Goal: Information Seeking & Learning: Learn about a topic

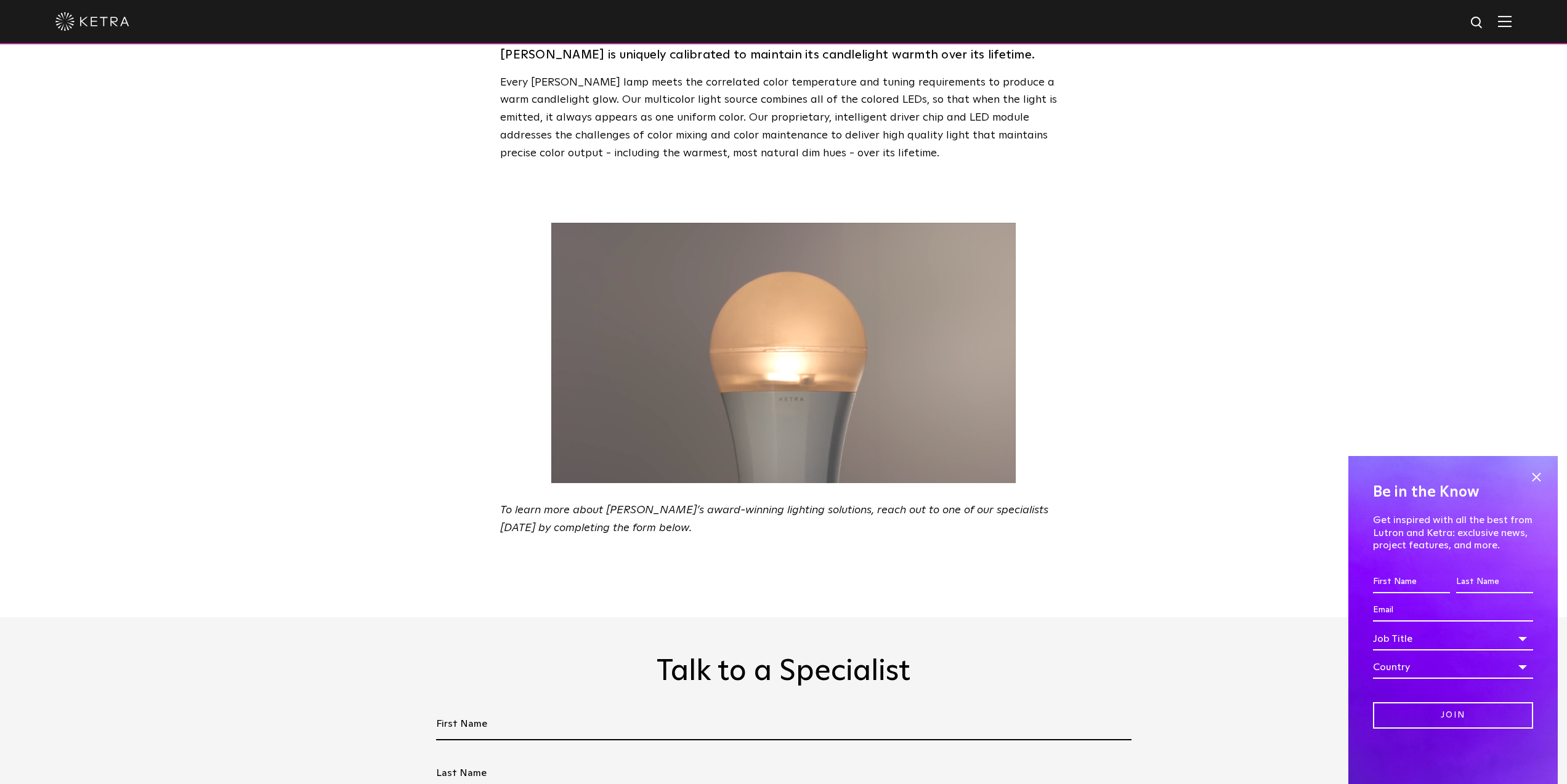
scroll to position [1960, 0]
click at [1536, 479] on span at bounding box center [1536, 477] width 18 height 18
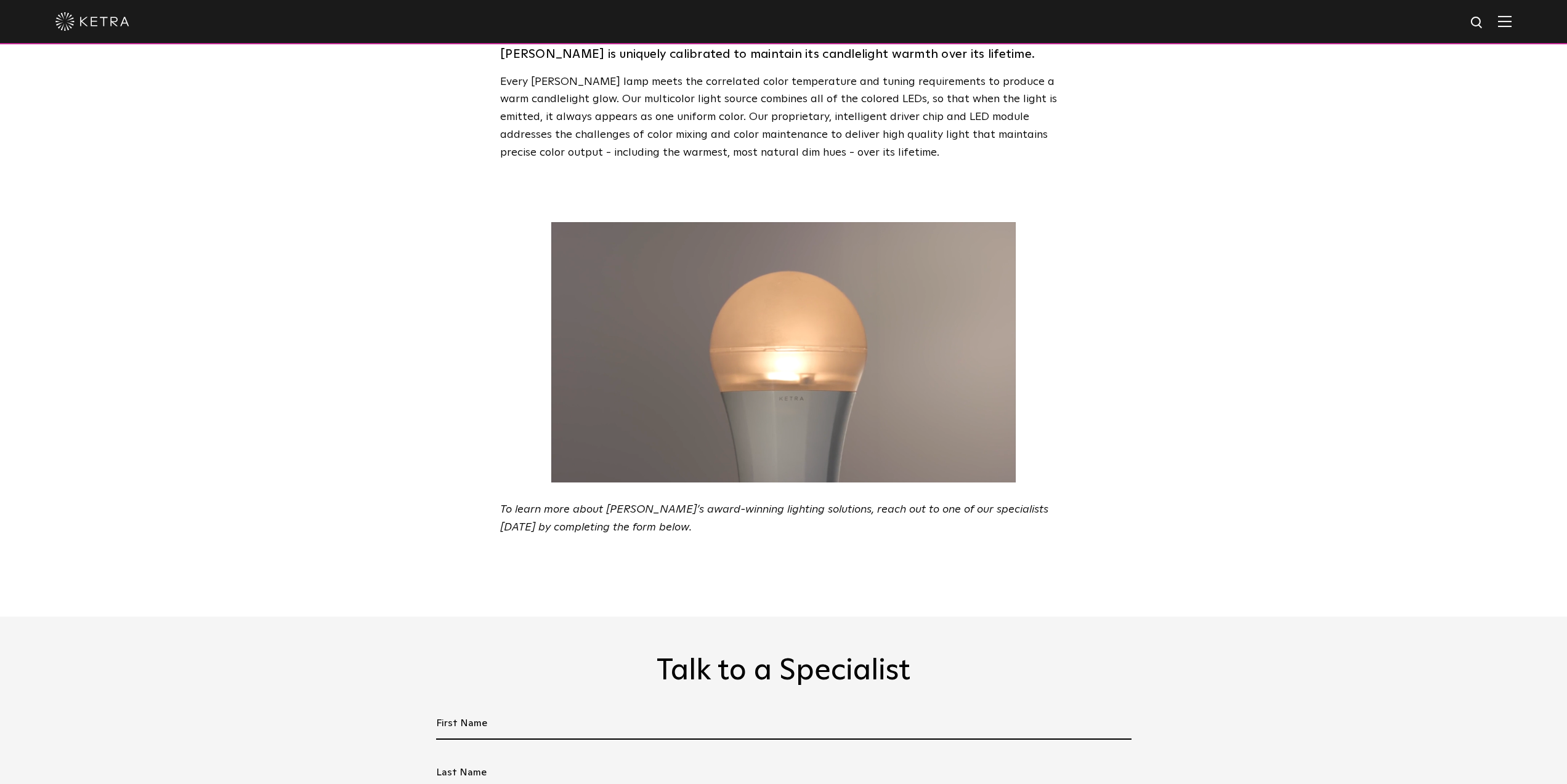
click at [895, 385] on video at bounding box center [784, 352] width 566 height 260
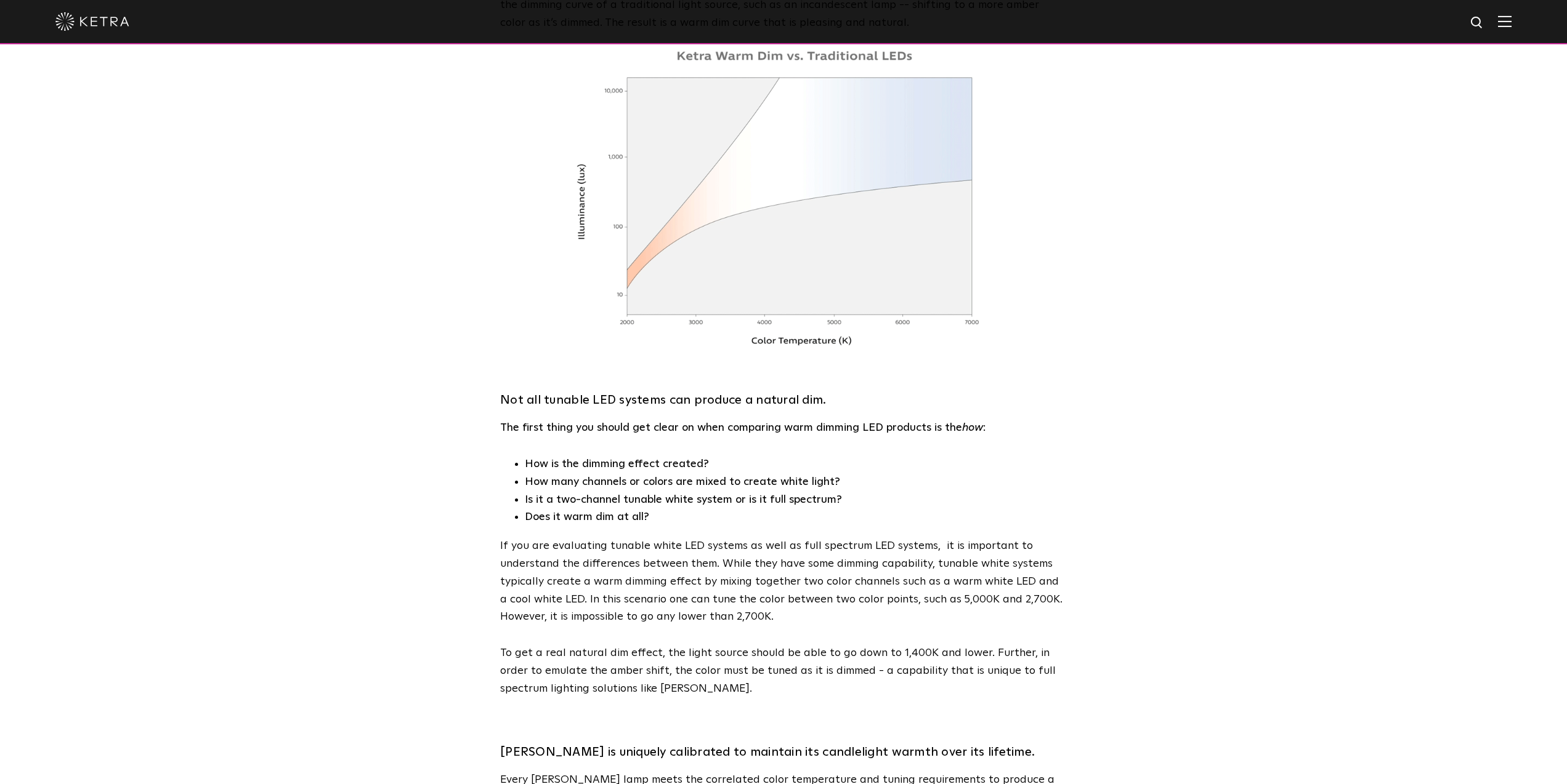
scroll to position [999, 0]
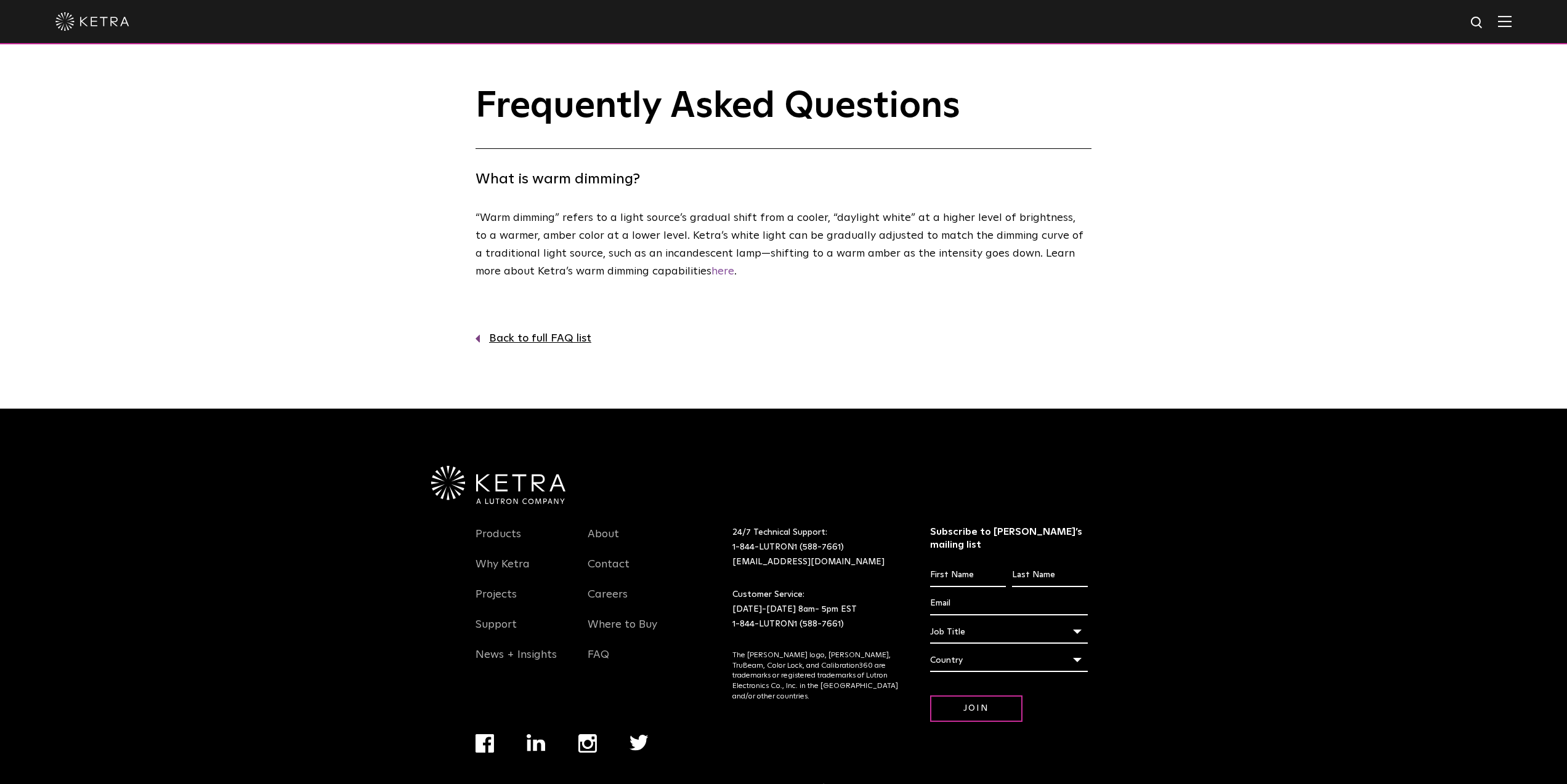
click at [541, 335] on link "Back to full FAQ list" at bounding box center [783, 339] width 616 height 18
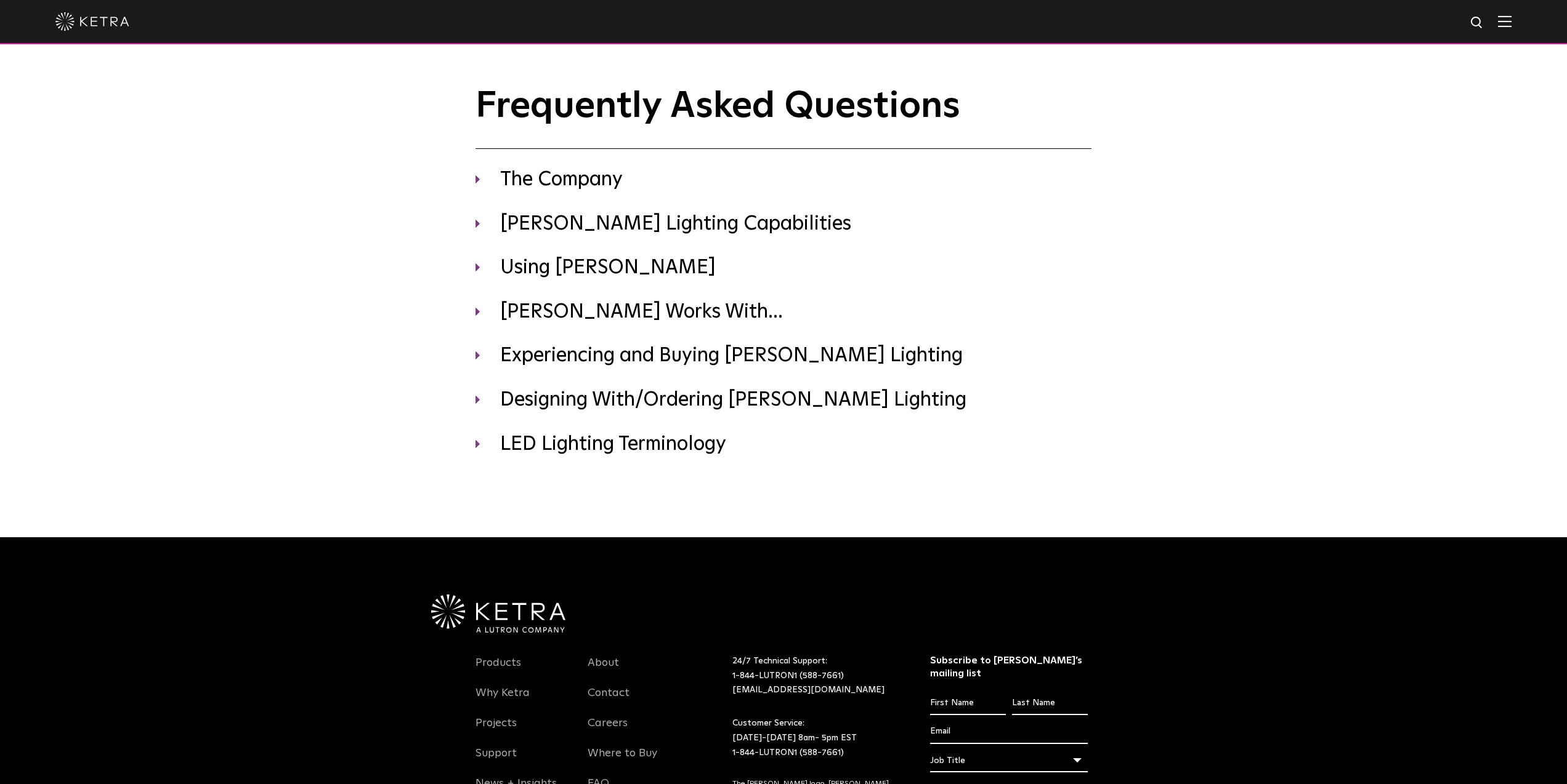
click at [83, 17] on img at bounding box center [92, 21] width 74 height 18
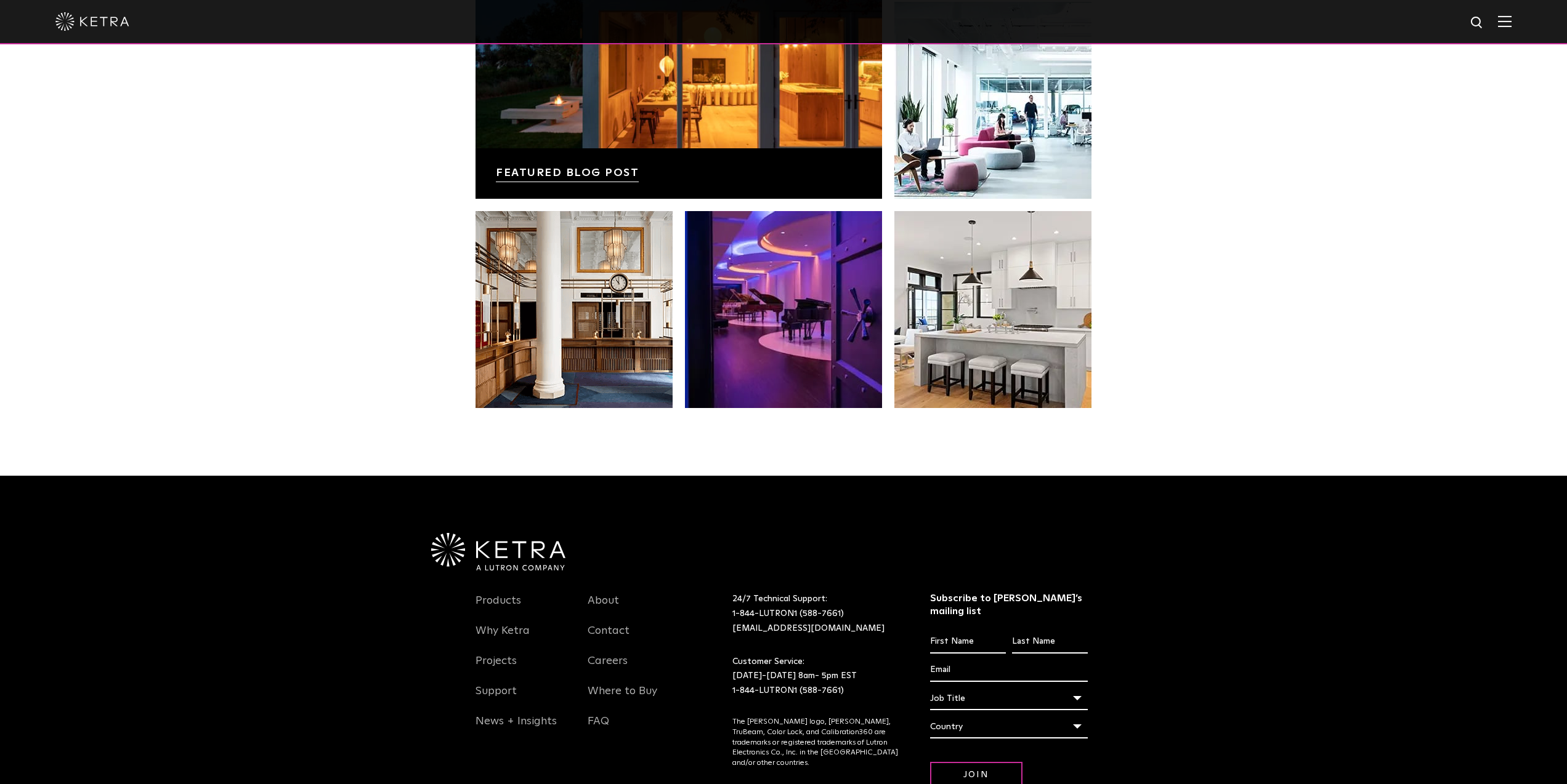
scroll to position [2586, 0]
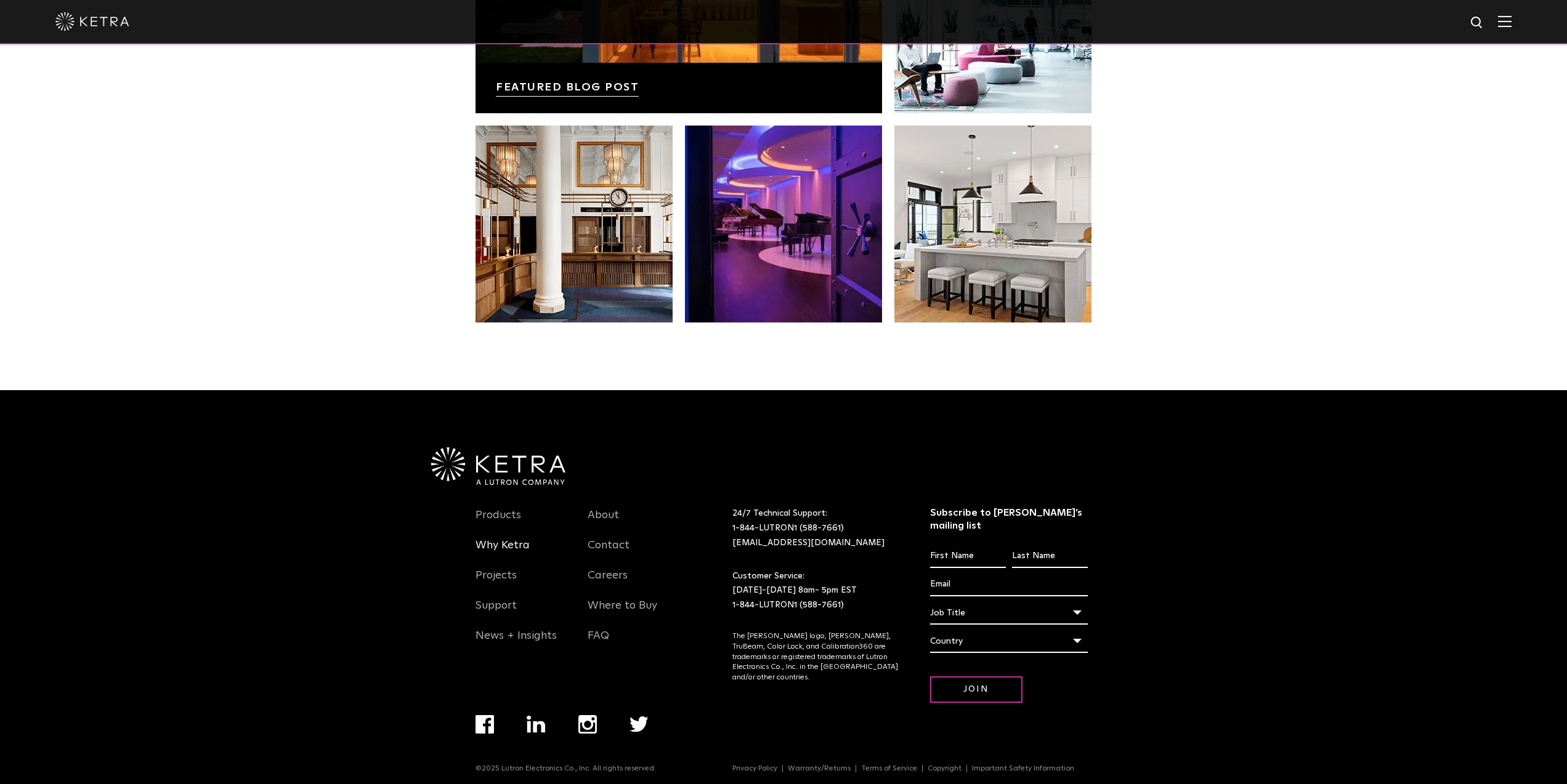
click at [502, 551] on link "Why Ketra" at bounding box center [502, 553] width 54 height 28
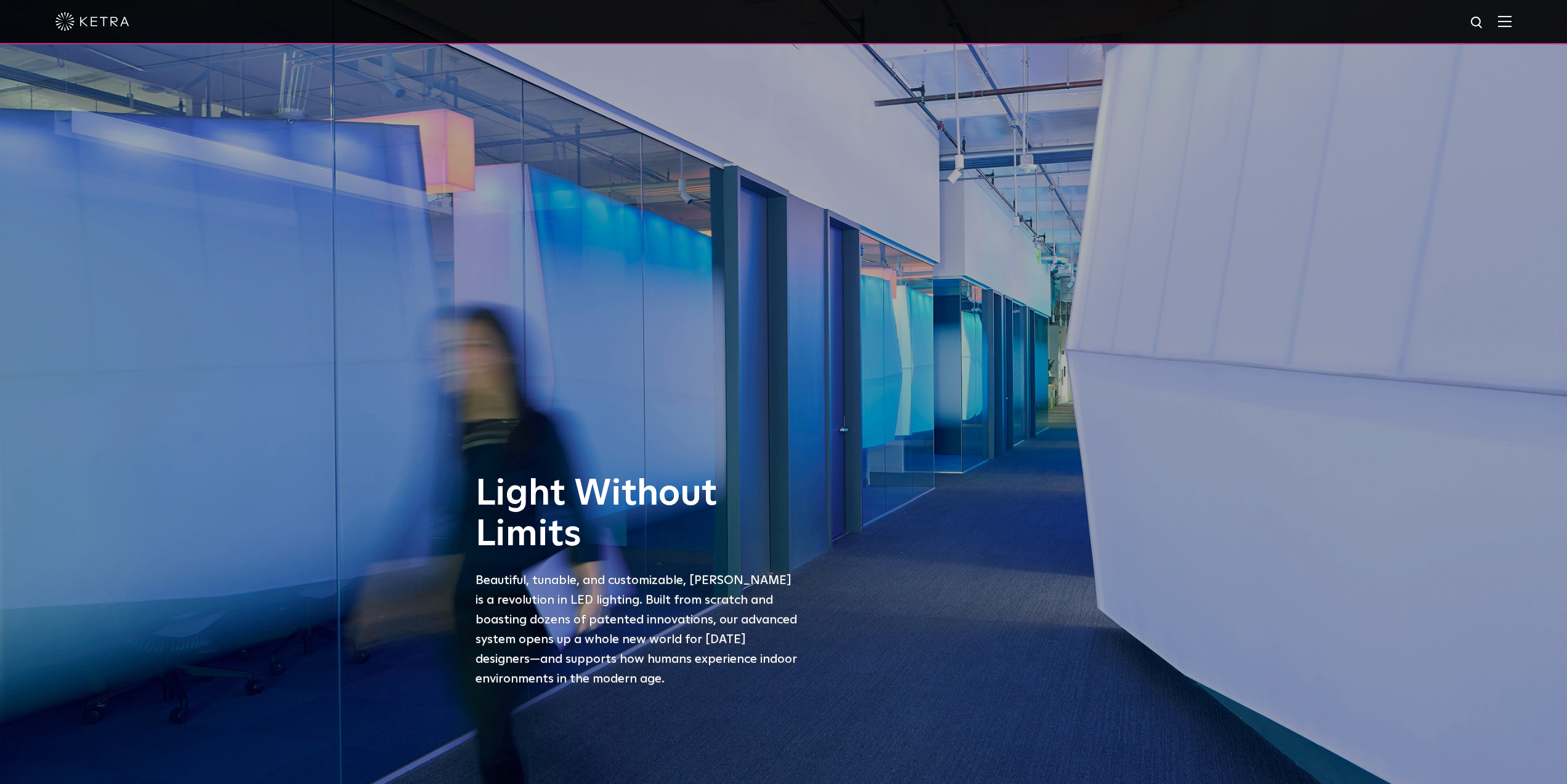
click at [1505, 22] on img at bounding box center [1504, 21] width 13 height 12
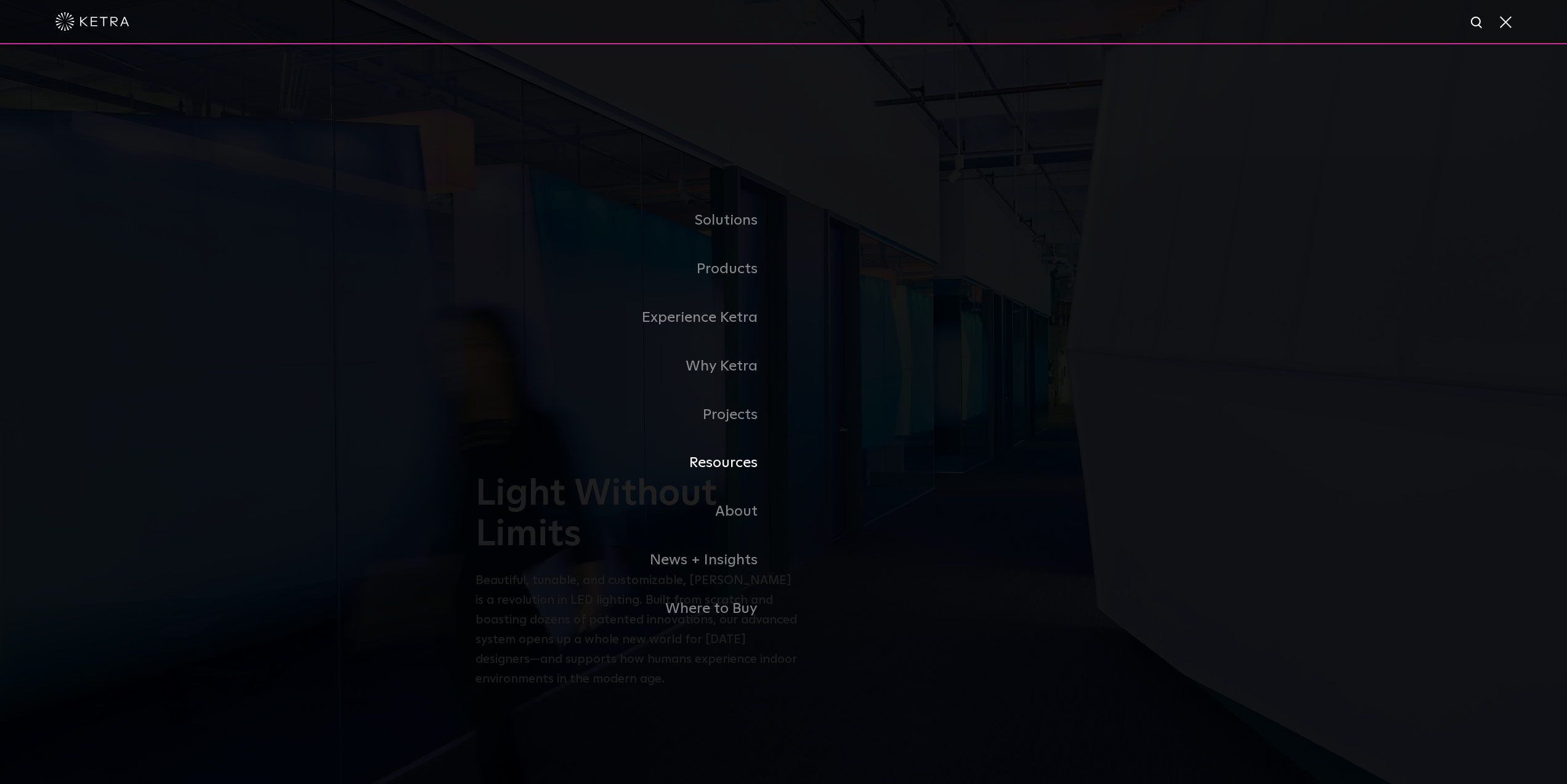
click at [732, 466] on link "Resources" at bounding box center [629, 463] width 308 height 49
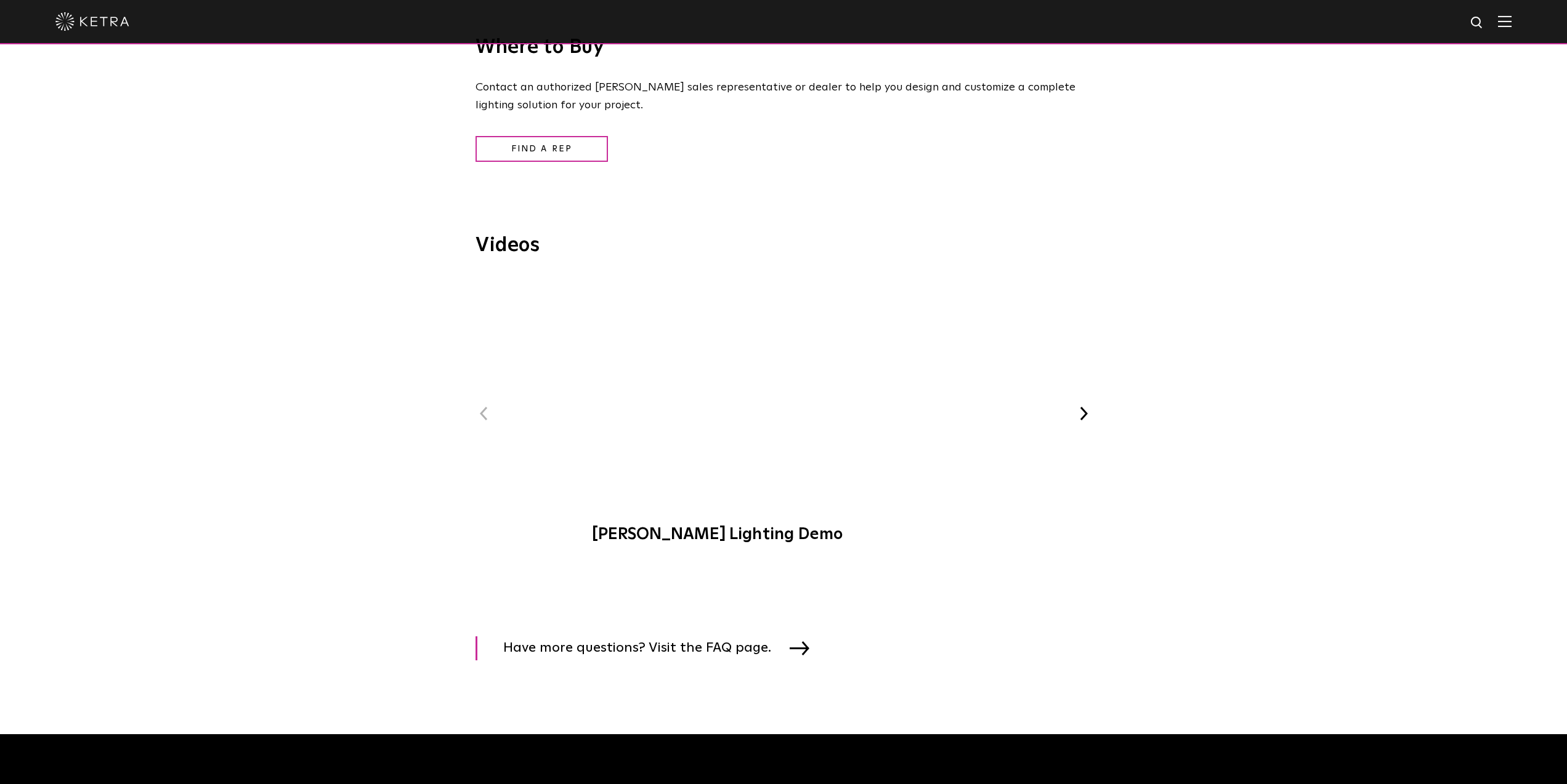
scroll to position [1354, 0]
click at [1082, 405] on button "Next" at bounding box center [1083, 413] width 16 height 16
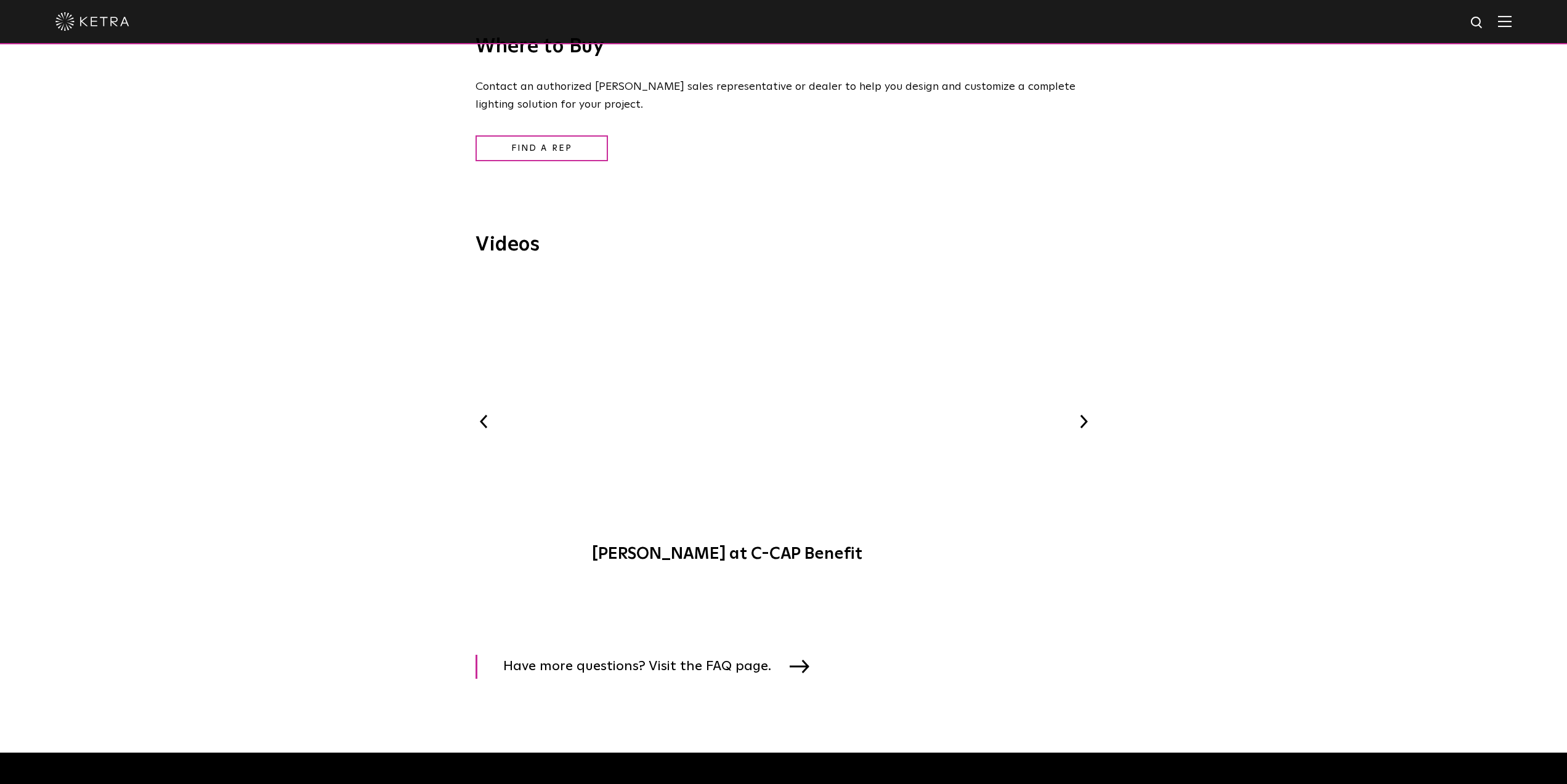
click at [1082, 418] on button "Next" at bounding box center [1083, 421] width 16 height 16
click at [1084, 419] on button "Next" at bounding box center [1083, 421] width 16 height 16
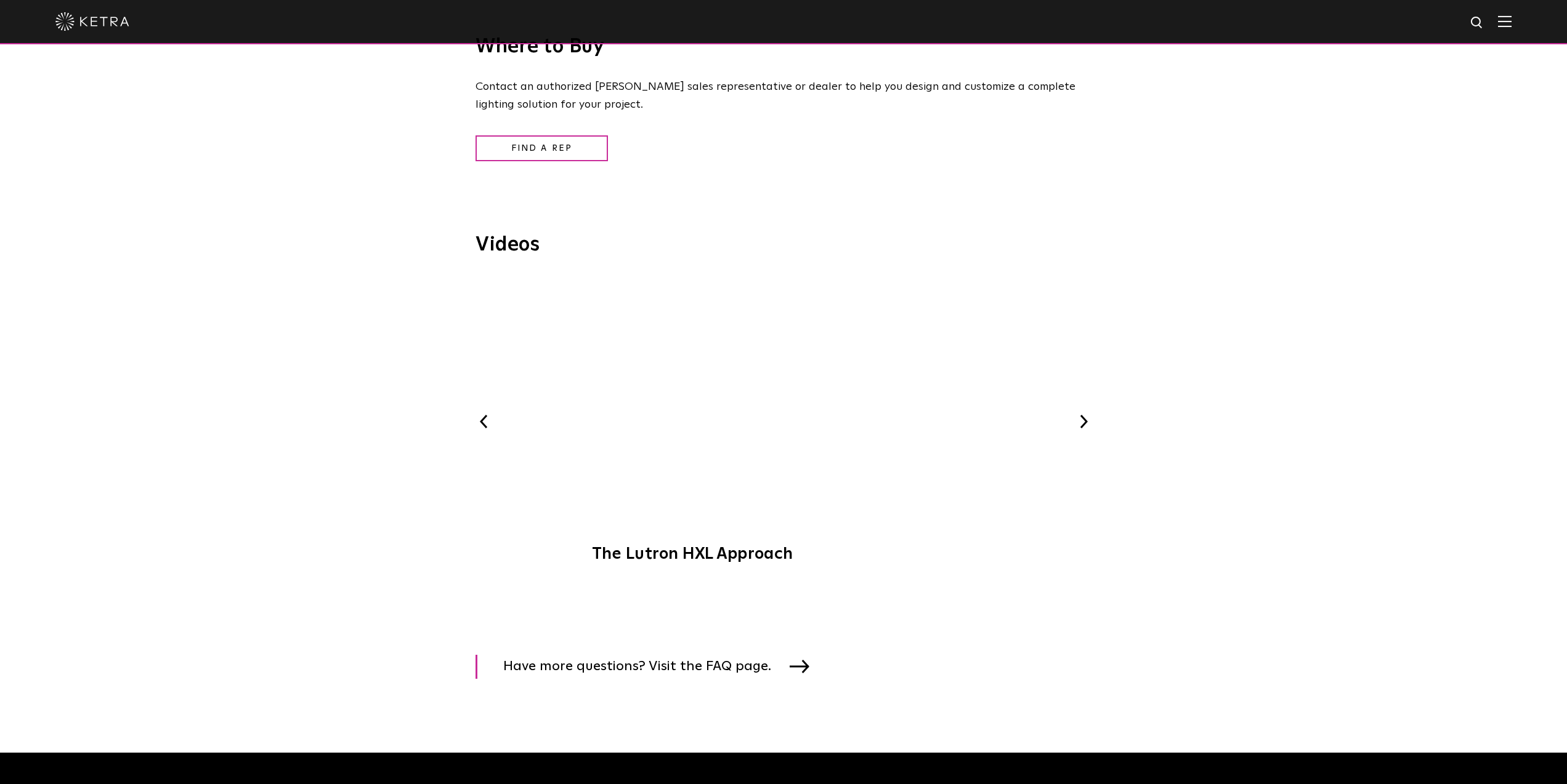
click at [1084, 419] on button "Next" at bounding box center [1083, 421] width 16 height 16
click at [1083, 421] on button "Next" at bounding box center [1083, 421] width 16 height 16
click at [825, 406] on span "Ketra Natural Light" at bounding box center [783, 425] width 415 height 301
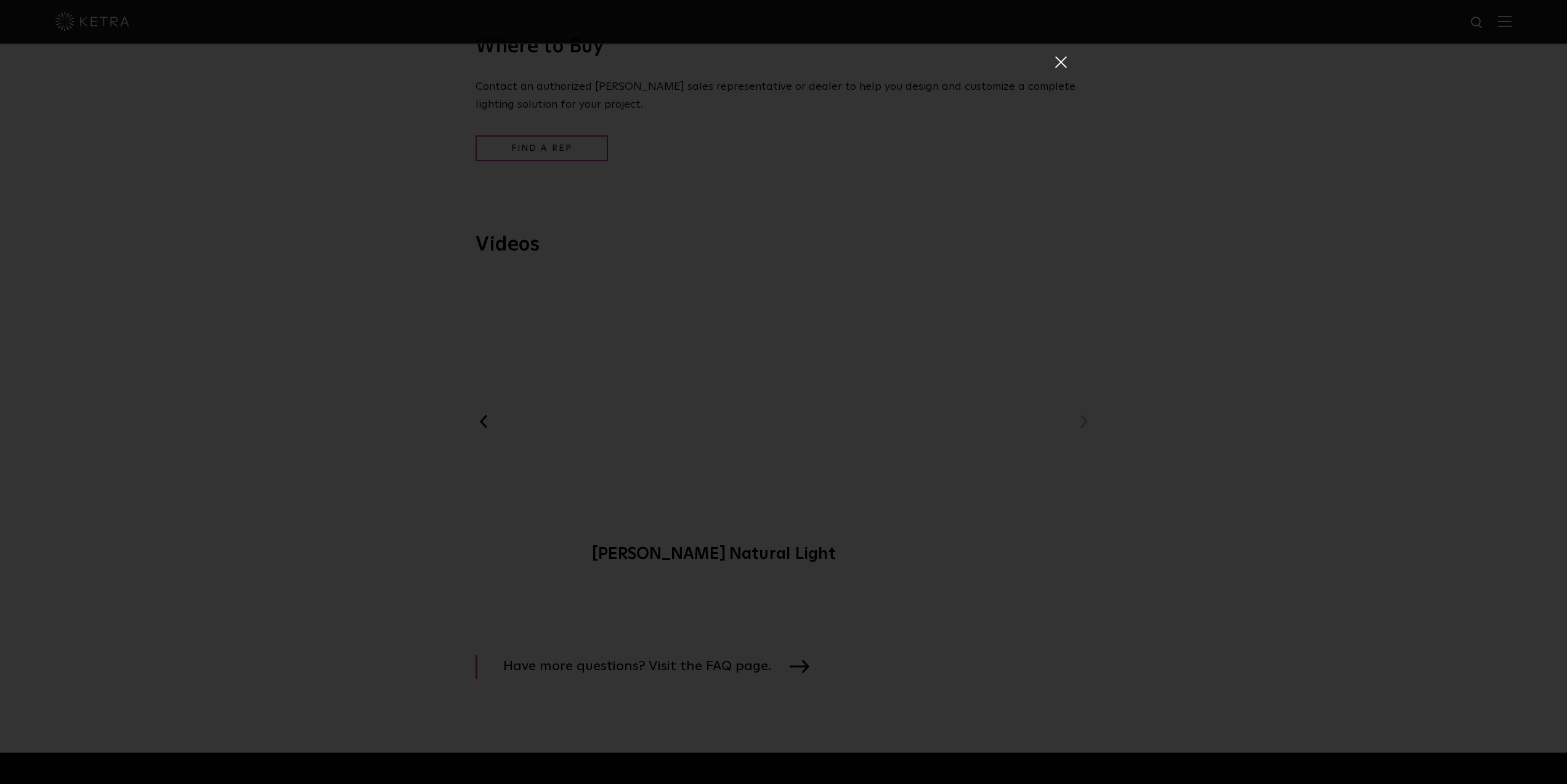
click at [1059, 61] on span at bounding box center [1060, 61] width 13 height 13
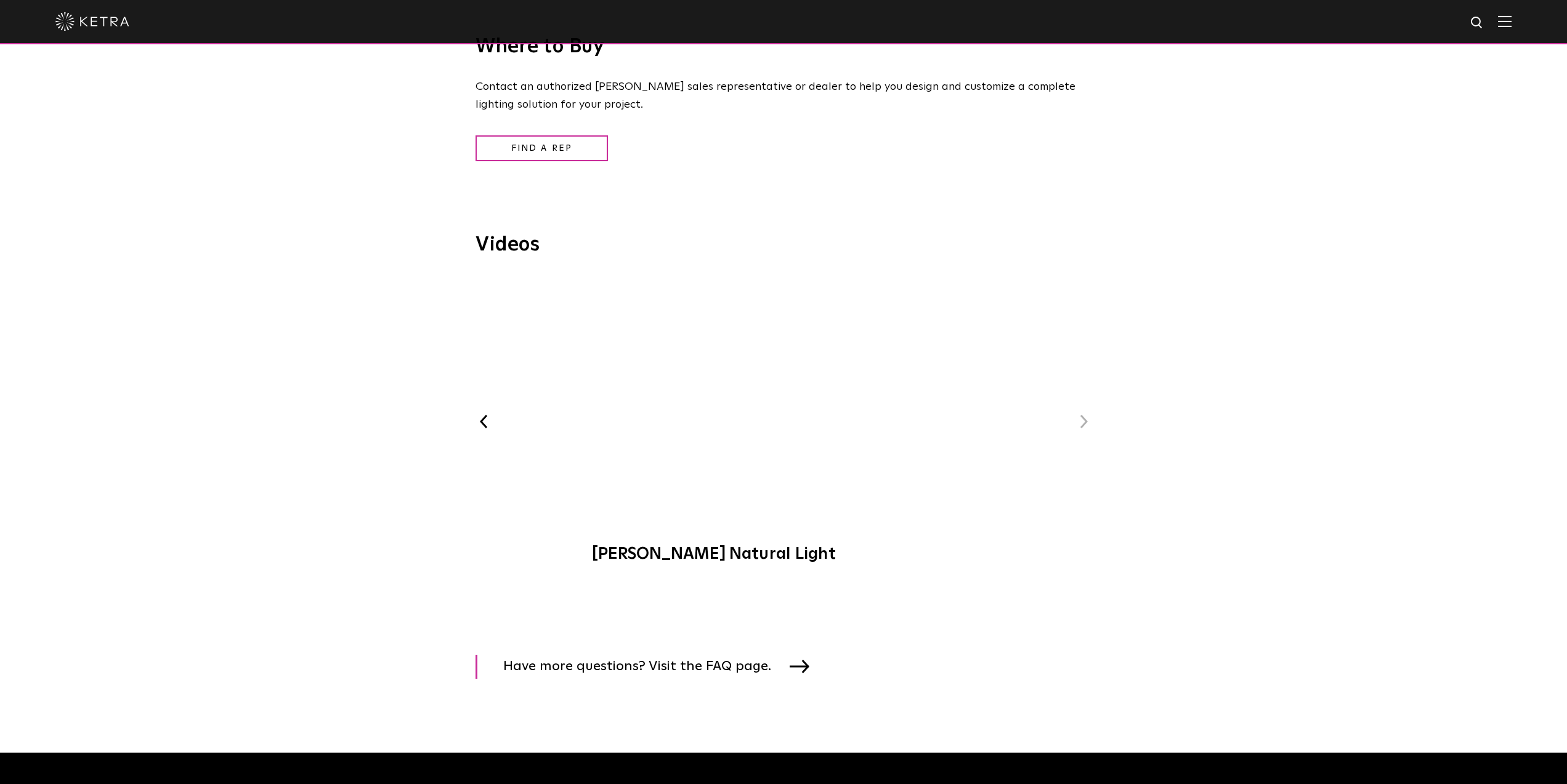
click at [482, 425] on button "Previous" at bounding box center [483, 421] width 16 height 16
click at [866, 444] on span "The Lutron HXL Approach" at bounding box center [783, 425] width 415 height 301
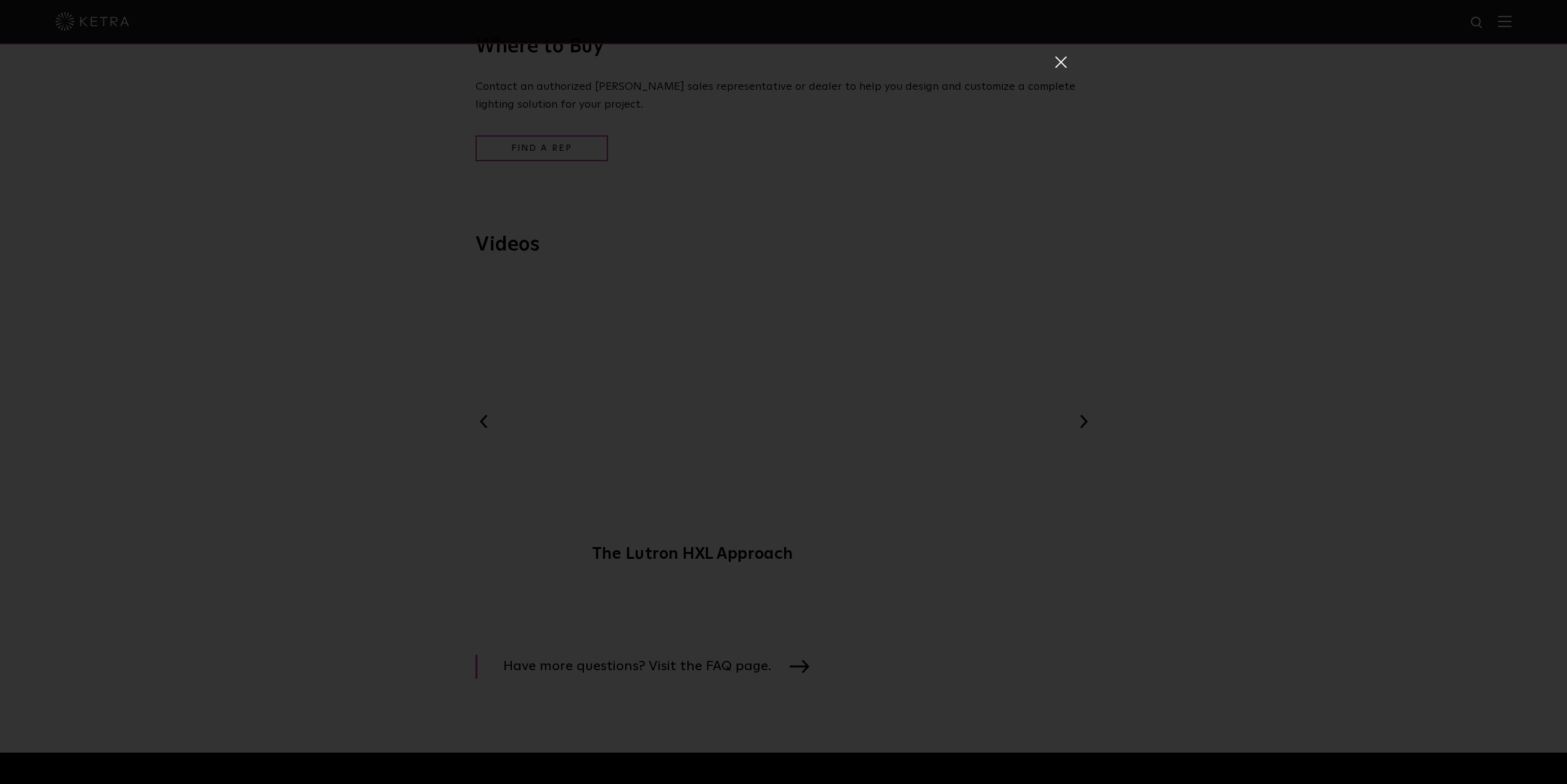
click at [393, 149] on div "The Lutron HXL Approach" at bounding box center [784, 392] width 1567 height 784
